Goal: Transaction & Acquisition: Purchase product/service

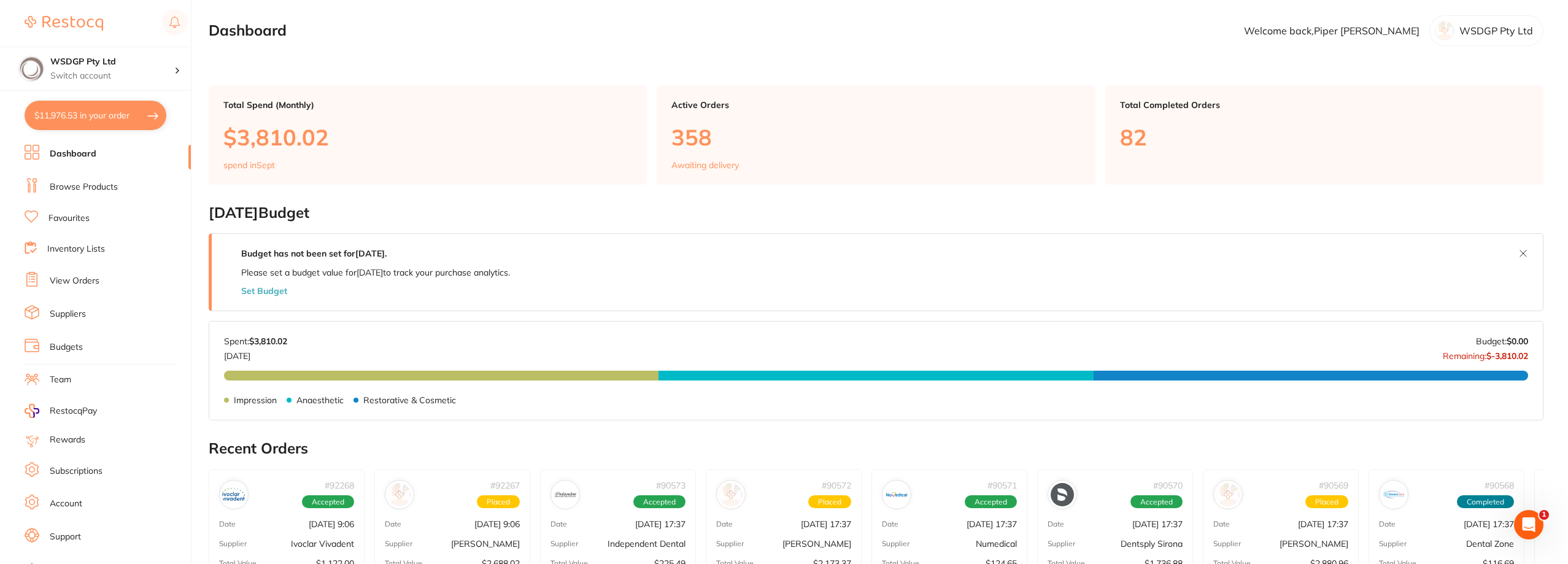
scroll to position [3375, 0]
click at [77, 219] on link "Favourites" at bounding box center [69, 218] width 41 height 13
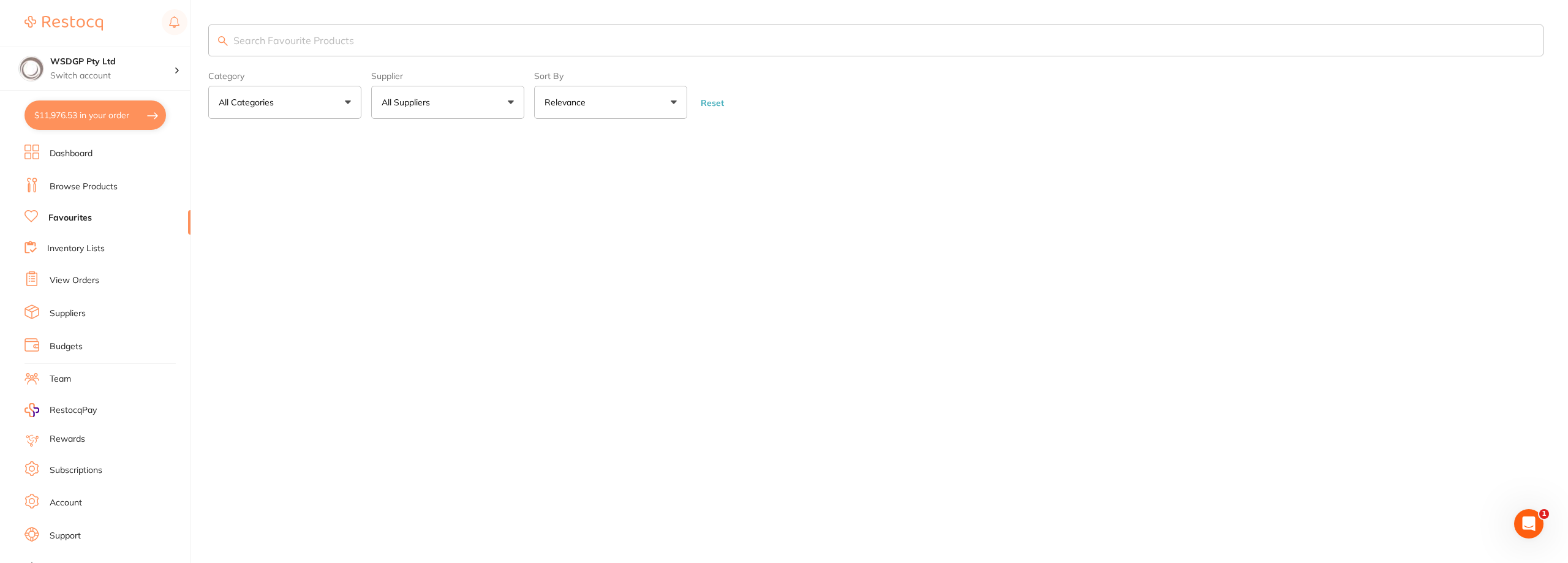
click at [371, 50] on input "search" at bounding box center [876, 40] width 1335 height 32
drag, startPoint x: 212, startPoint y: 45, endPoint x: 166, endPoint y: 43, distance: 46.0
click at [166, 43] on div "$11,976.53 WSDGP Pty Ltd Switch account WSDGP Pty Ltd Warrnambool Smile Dental …" at bounding box center [784, 281] width 1568 height 563
type input "s"
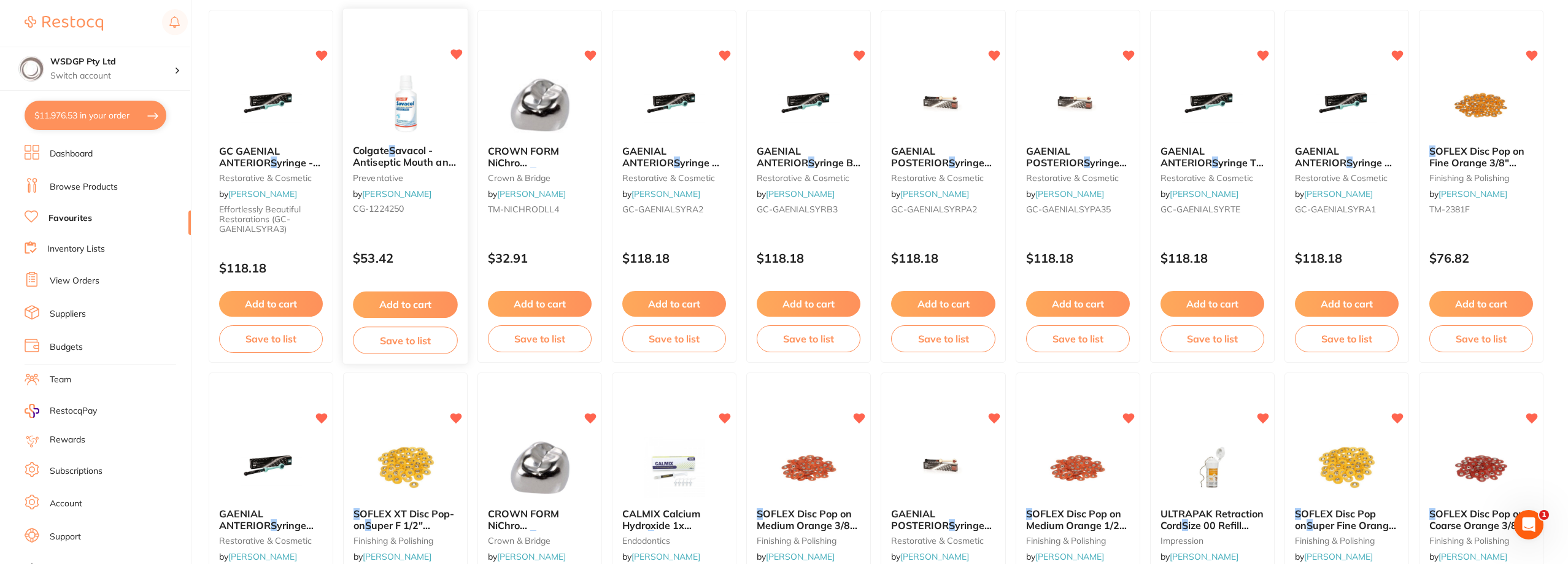
scroll to position [490, 0]
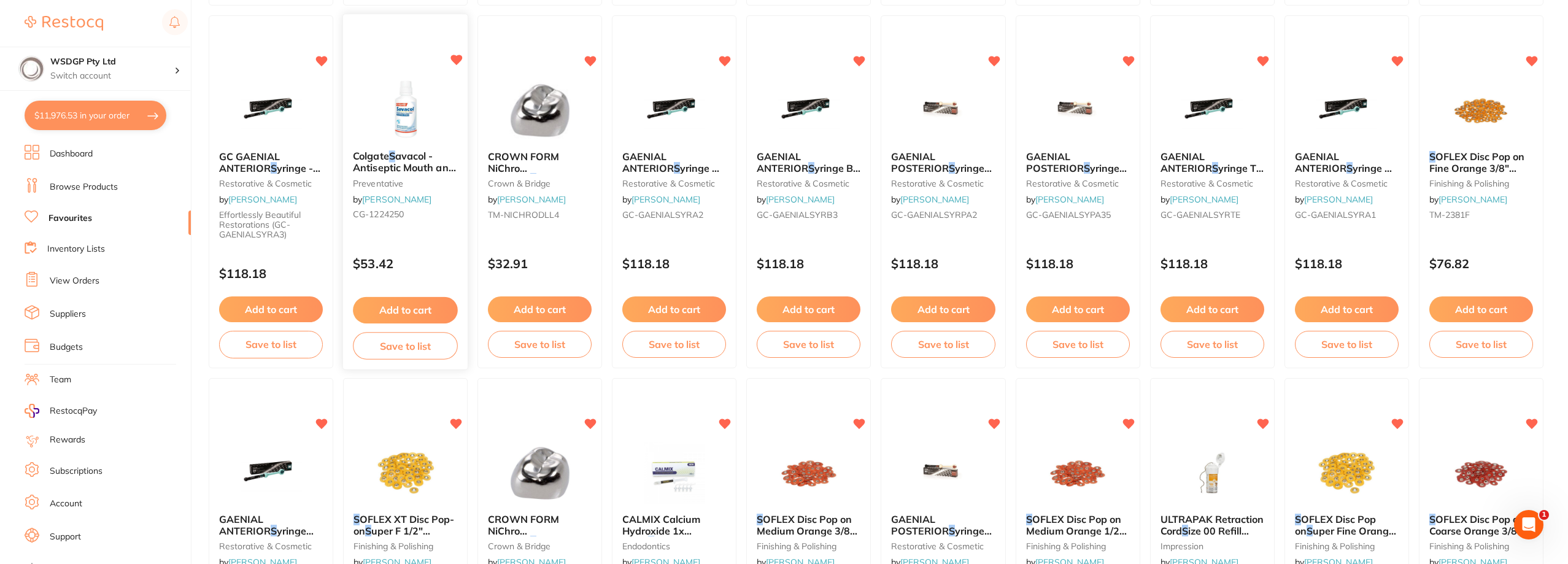
click at [409, 312] on button "Add to cart" at bounding box center [405, 311] width 105 height 27
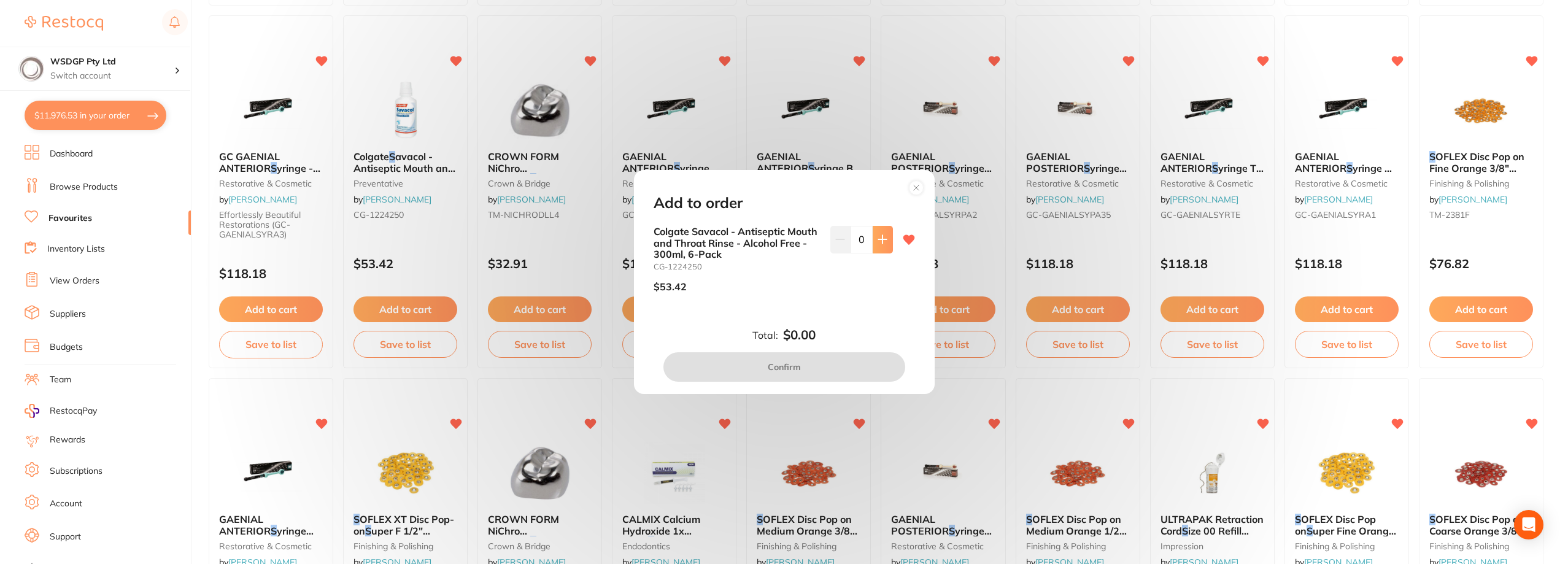
click at [863, 233] on input "0" at bounding box center [861, 239] width 22 height 27
click at [872, 235] on button at bounding box center [883, 239] width 20 height 27
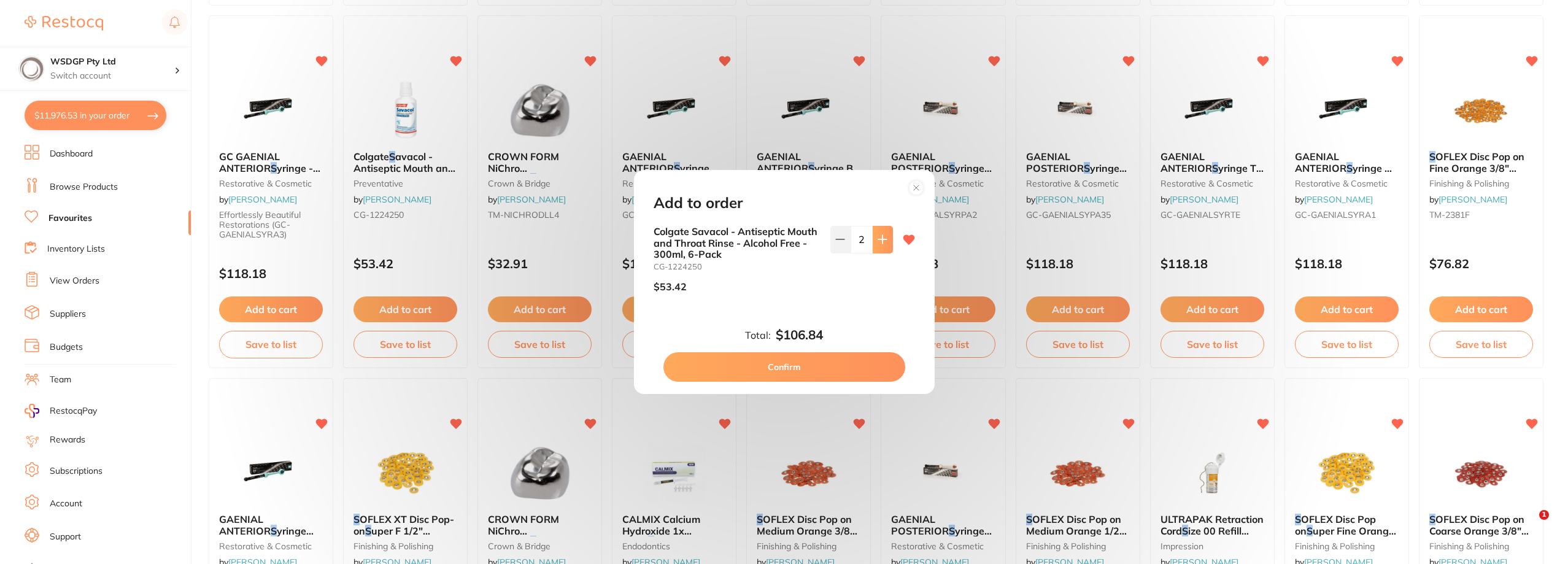
click at [872, 236] on button at bounding box center [883, 239] width 20 height 27
click at [872, 239] on button at bounding box center [883, 239] width 20 height 27
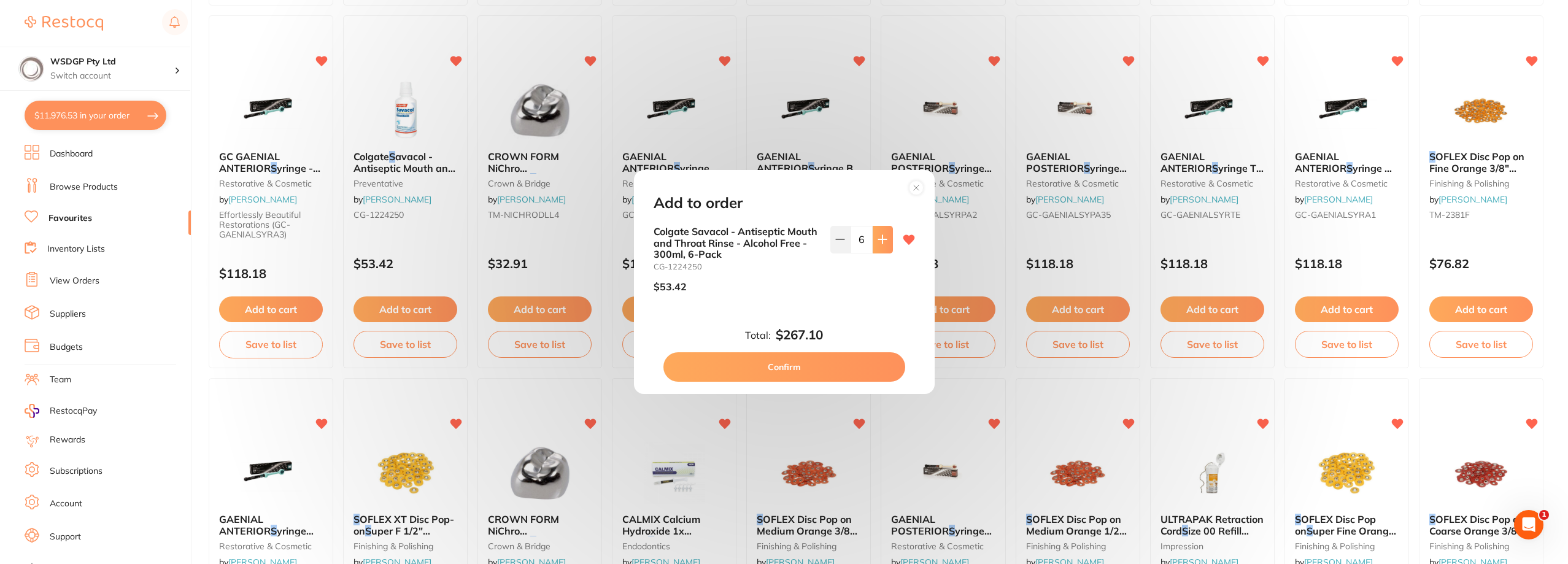
click at [872, 239] on button at bounding box center [883, 239] width 20 height 27
type input "10"
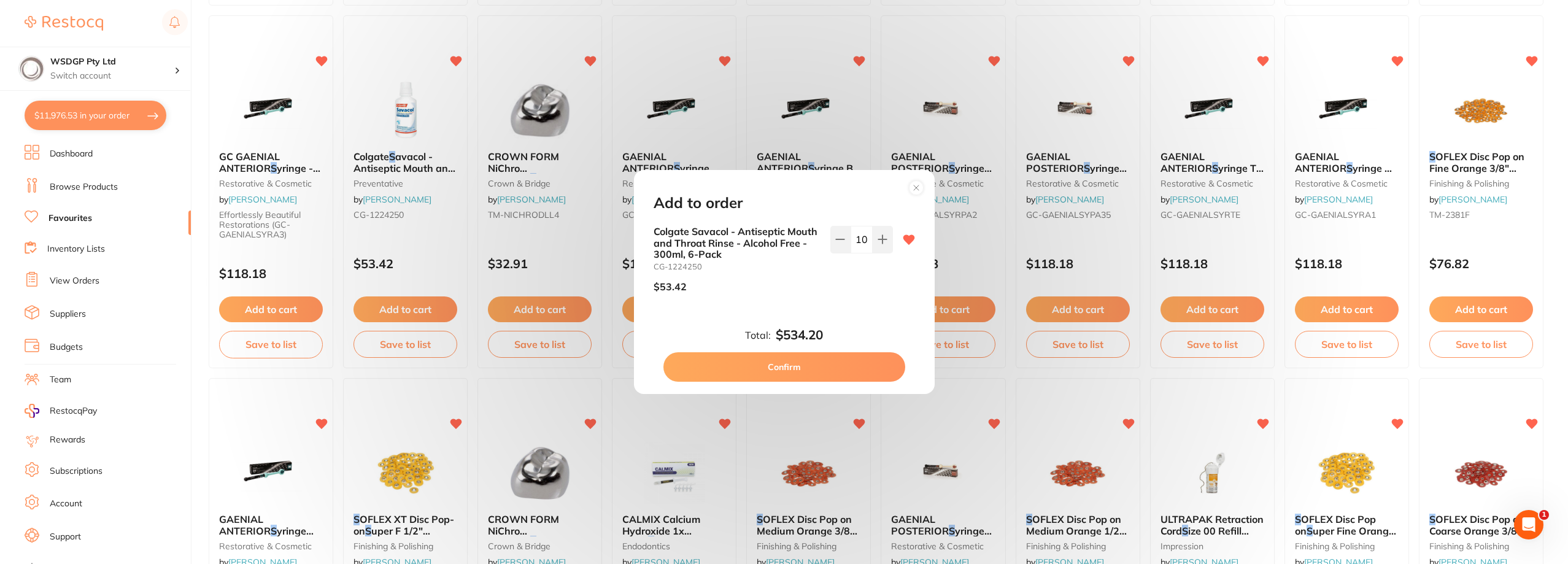
click at [861, 367] on button "Confirm" at bounding box center [784, 367] width 242 height 30
checkbox input "false"
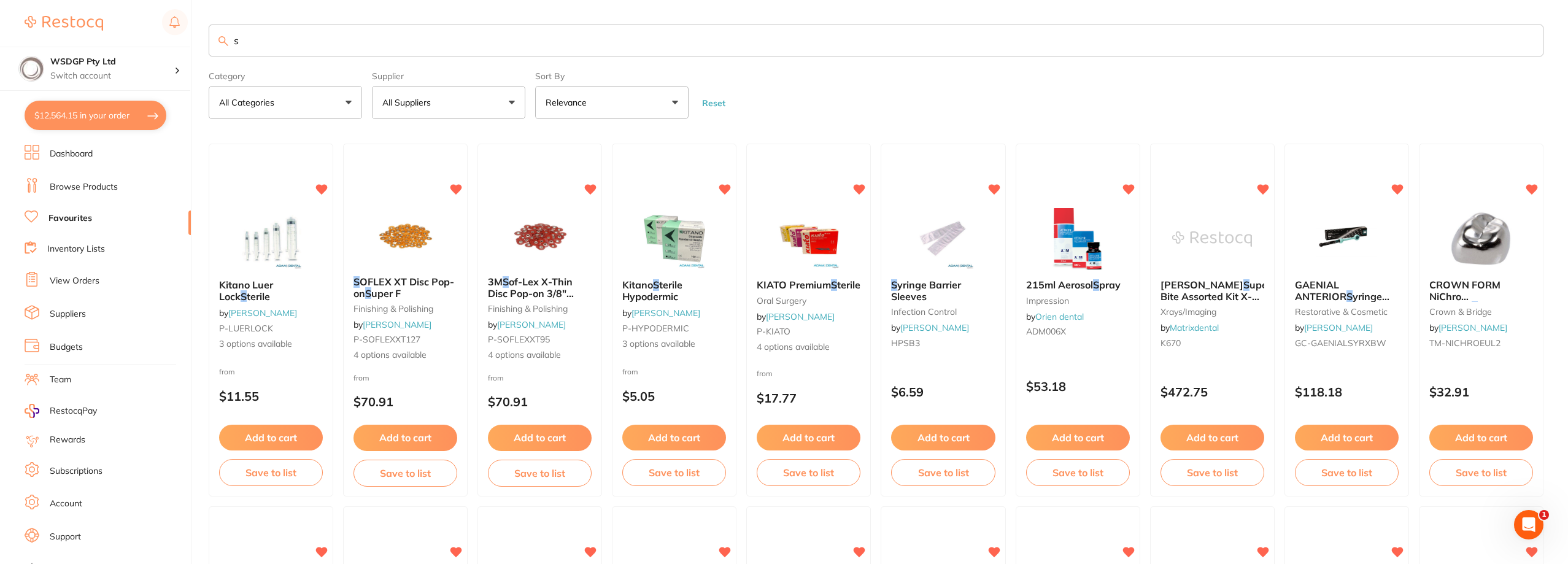
click at [391, 47] on input "s" at bounding box center [876, 40] width 1335 height 32
type input "sep"
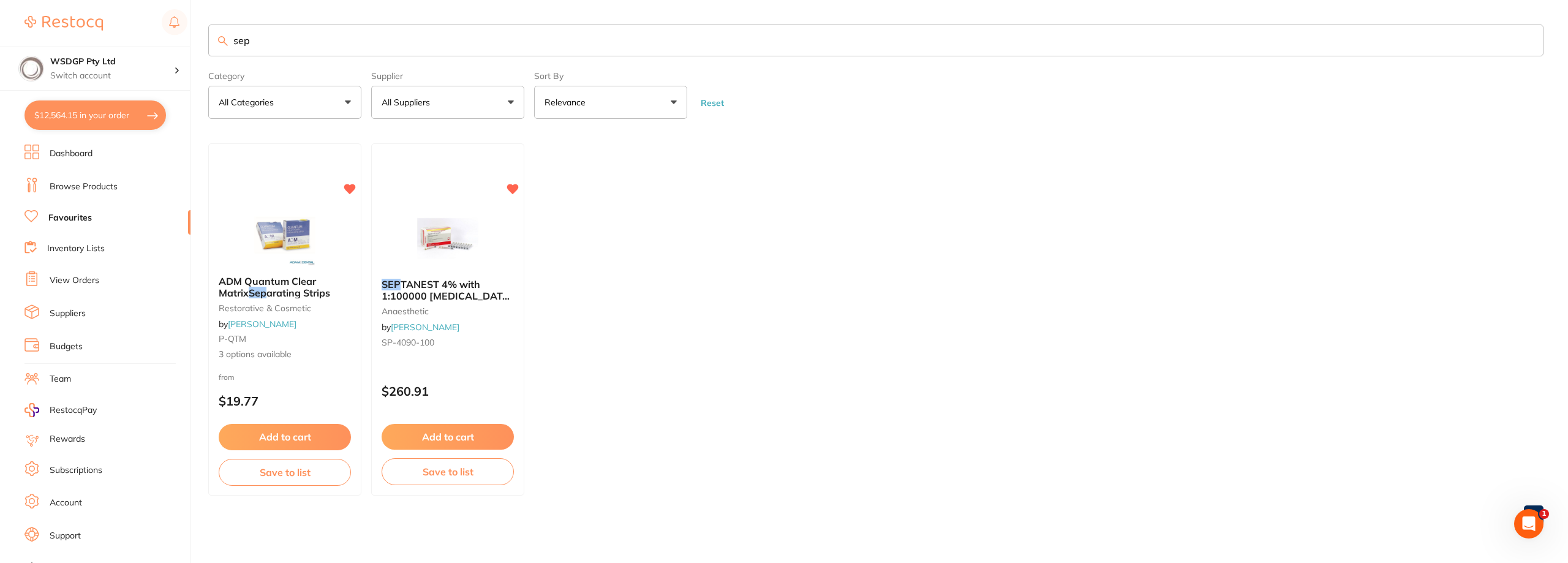
click at [454, 308] on small "anaesthetic" at bounding box center [447, 311] width 132 height 10
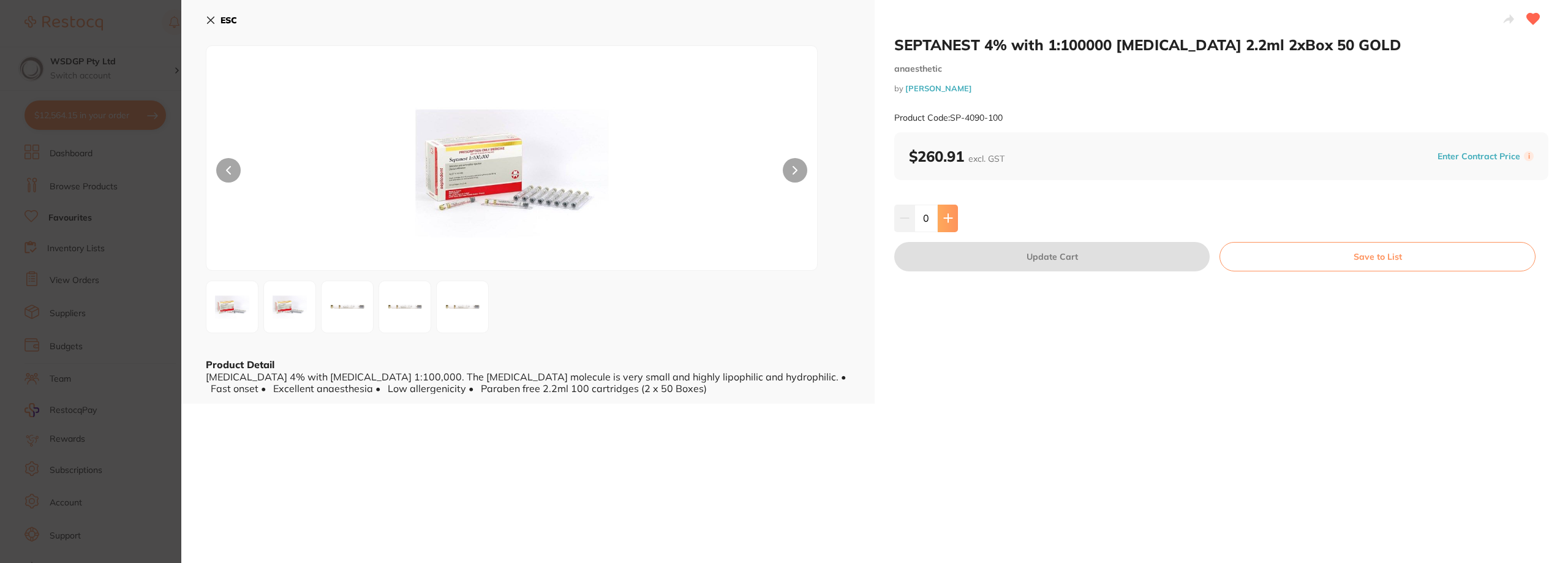
click at [947, 223] on icon at bounding box center [948, 219] width 8 height 8
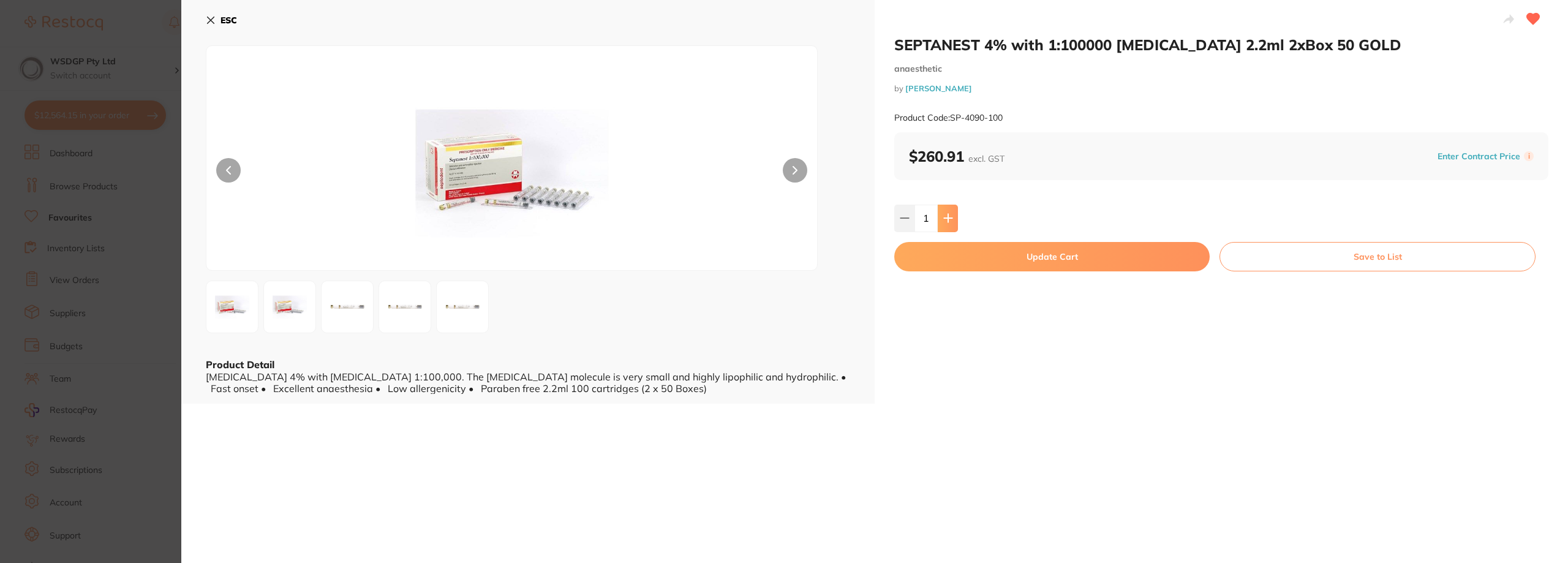
click at [947, 223] on icon at bounding box center [948, 219] width 8 height 8
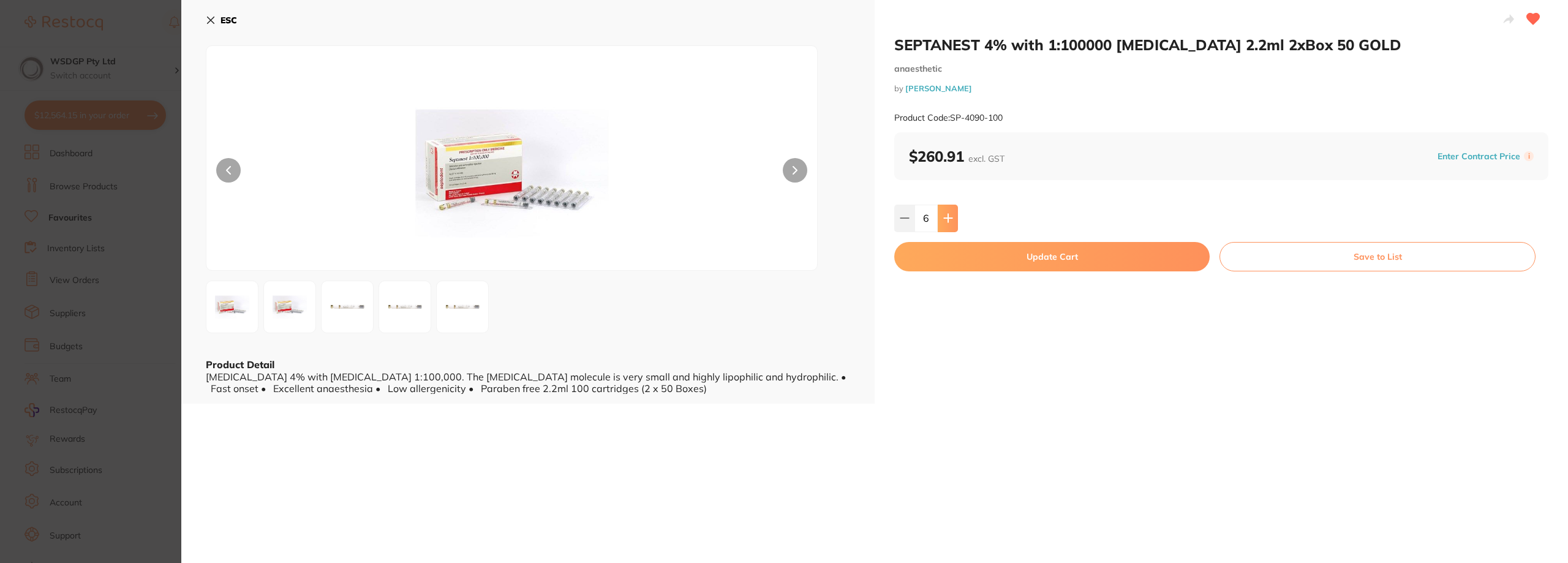
click at [947, 223] on icon at bounding box center [948, 219] width 8 height 8
click at [896, 220] on button at bounding box center [904, 218] width 20 height 27
click at [957, 228] on div "6" at bounding box center [1221, 218] width 654 height 27
click at [957, 229] on div "6" at bounding box center [1221, 218] width 654 height 27
click at [950, 227] on button at bounding box center [948, 218] width 20 height 27
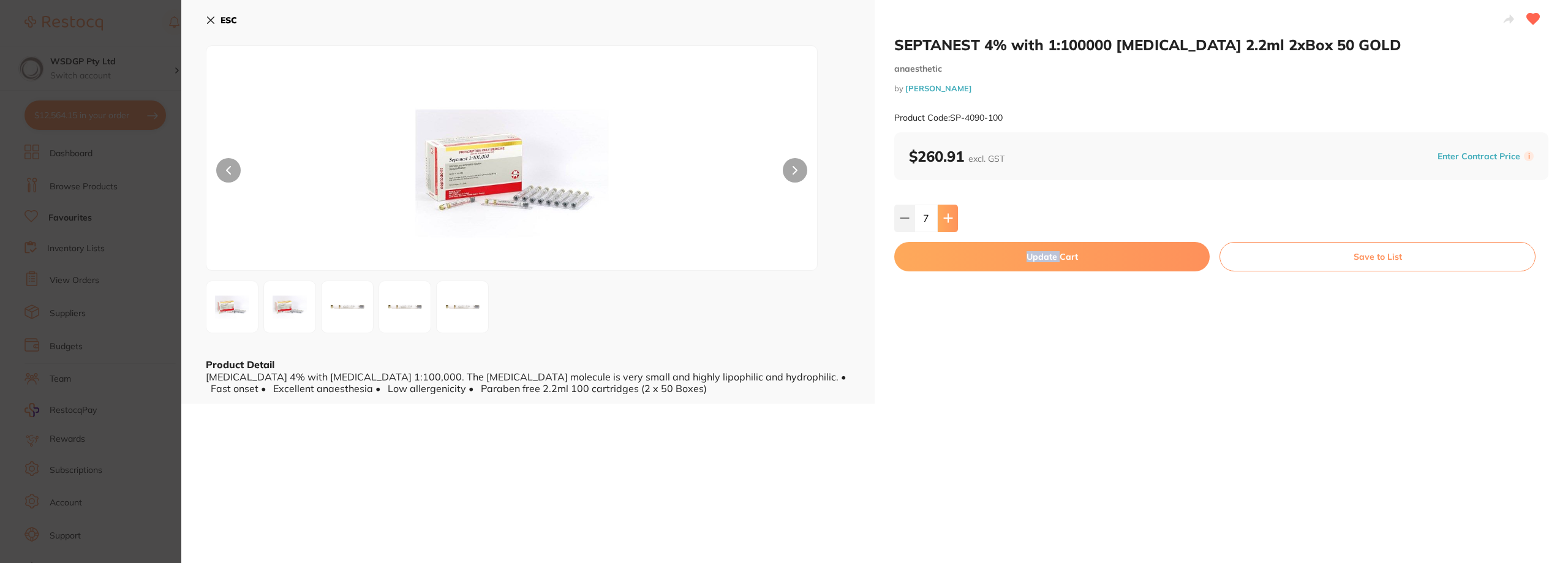
click at [950, 227] on button at bounding box center [948, 218] width 20 height 27
click at [910, 226] on button at bounding box center [904, 218] width 20 height 27
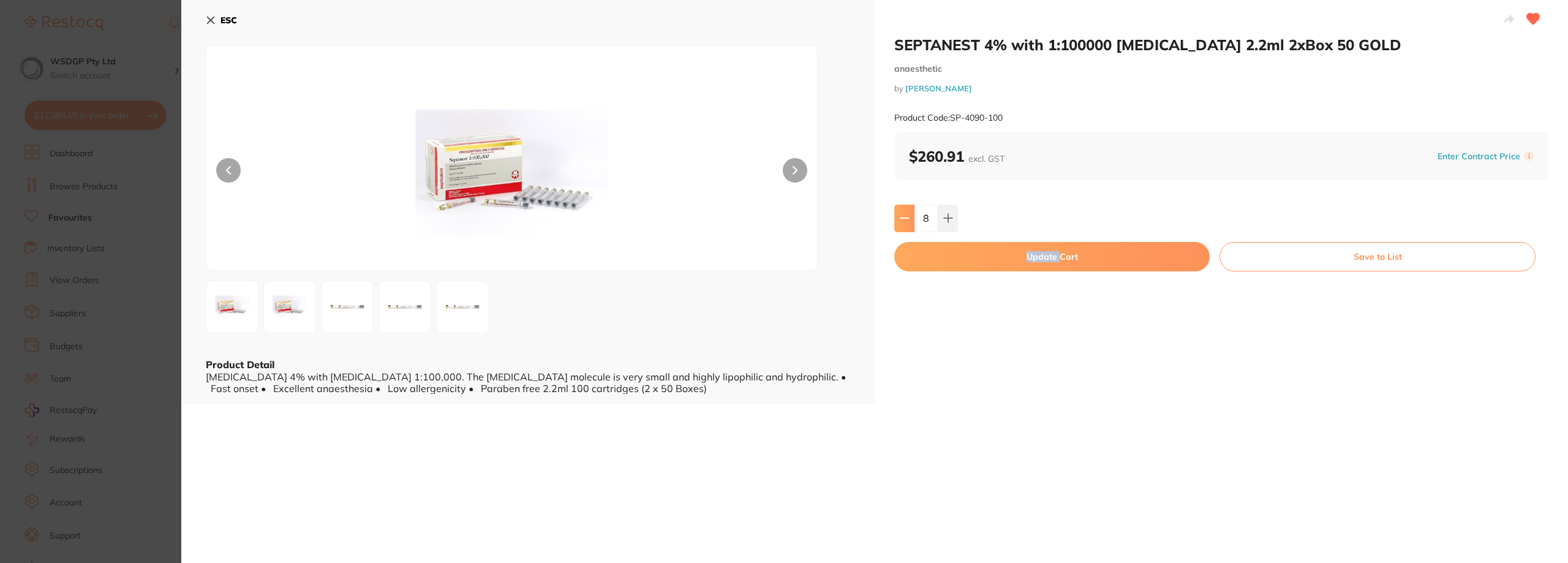
click at [910, 226] on button at bounding box center [904, 218] width 20 height 27
type input "4"
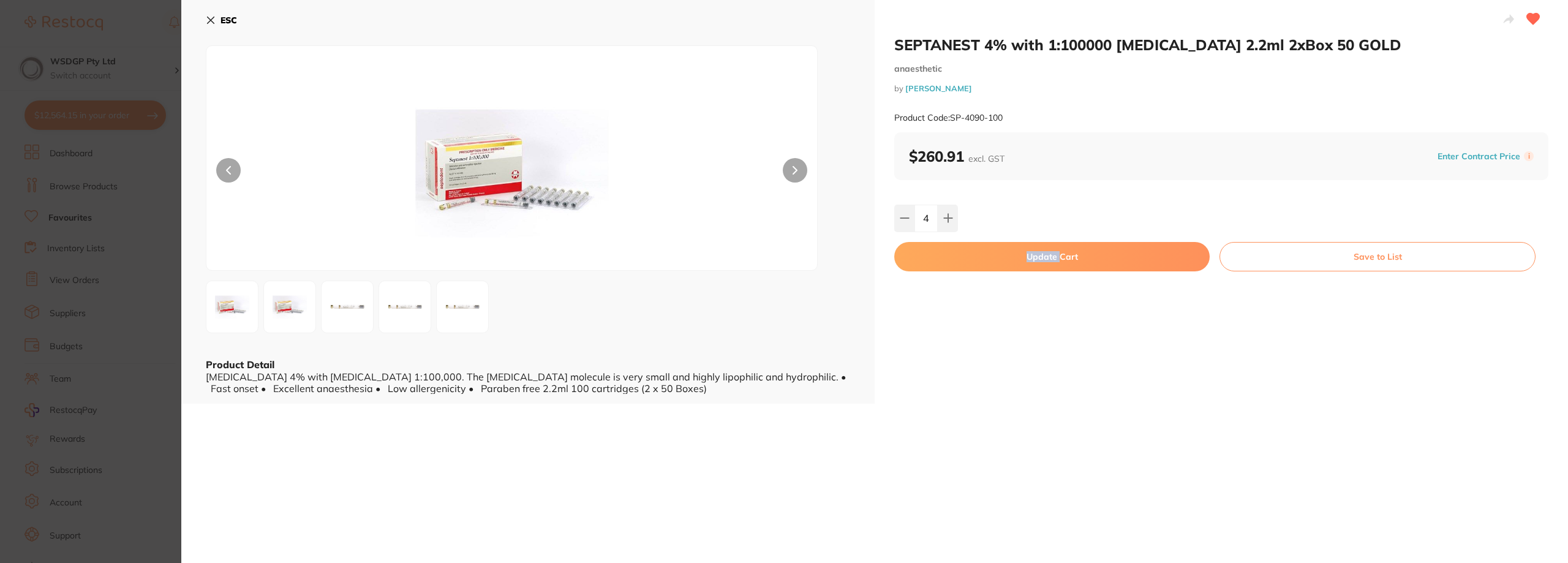
click at [944, 263] on button "Update Cart" at bounding box center [1052, 257] width 315 height 30
